Goal: Task Accomplishment & Management: Use online tool/utility

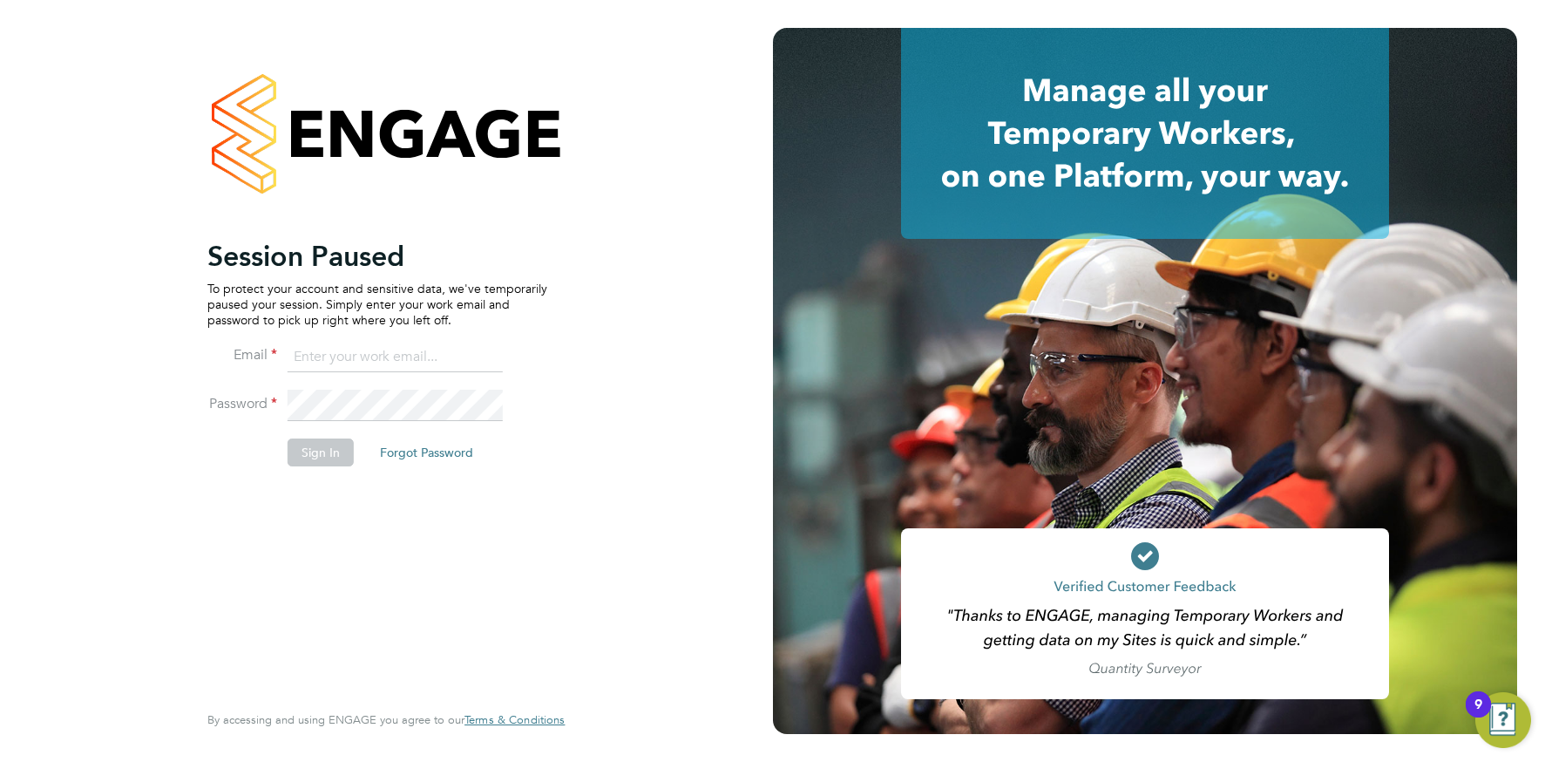
drag, startPoint x: 386, startPoint y: 360, endPoint x: 394, endPoint y: 365, distance: 9.4
click at [386, 360] on input at bounding box center [395, 357] width 215 height 31
type input "info@cbwstaffingsolutions.com"
click at [322, 449] on button "Sign In" at bounding box center [321, 452] width 66 height 28
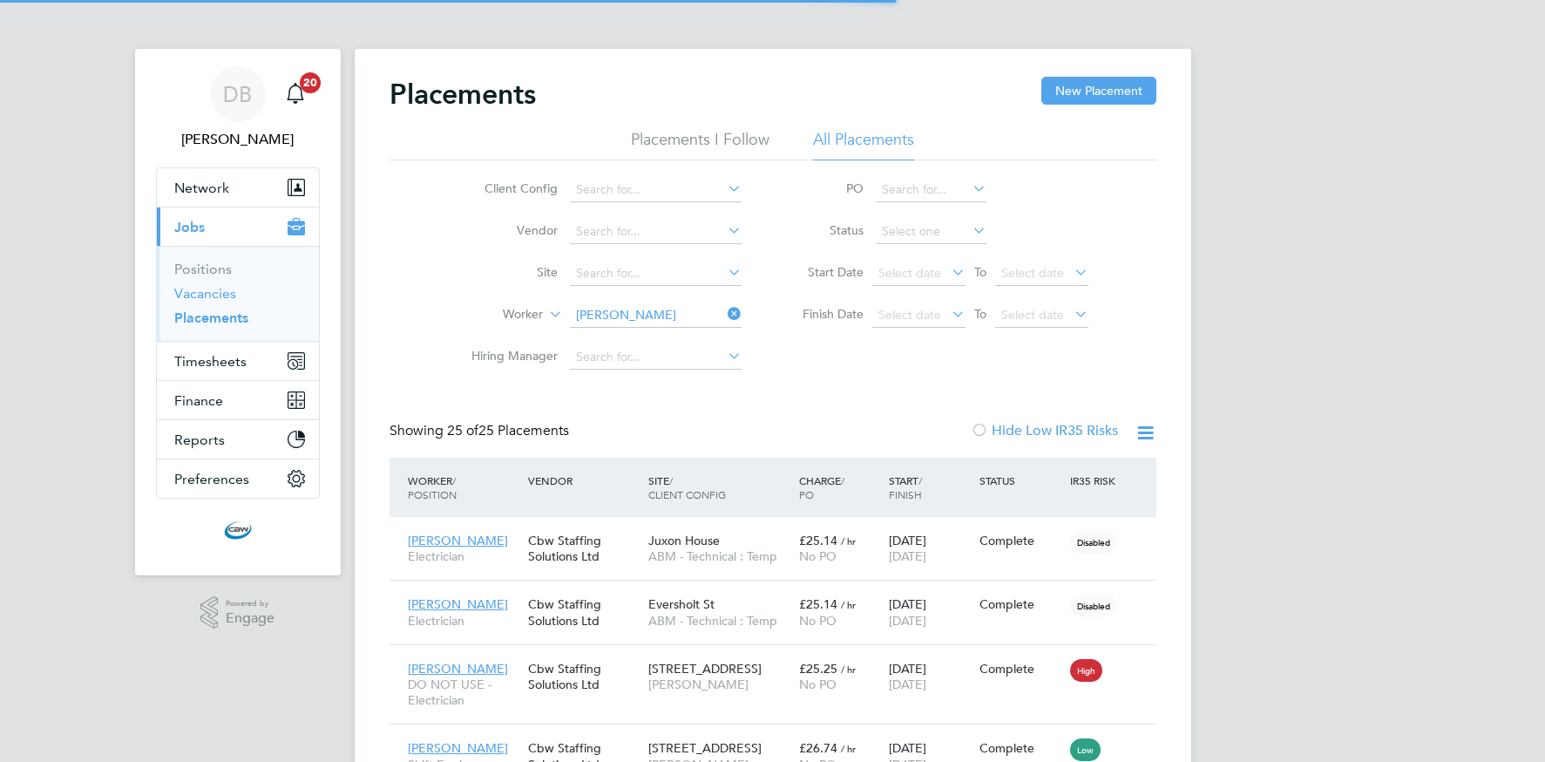
click at [219, 291] on link "Vacancies" at bounding box center [205, 293] width 62 height 17
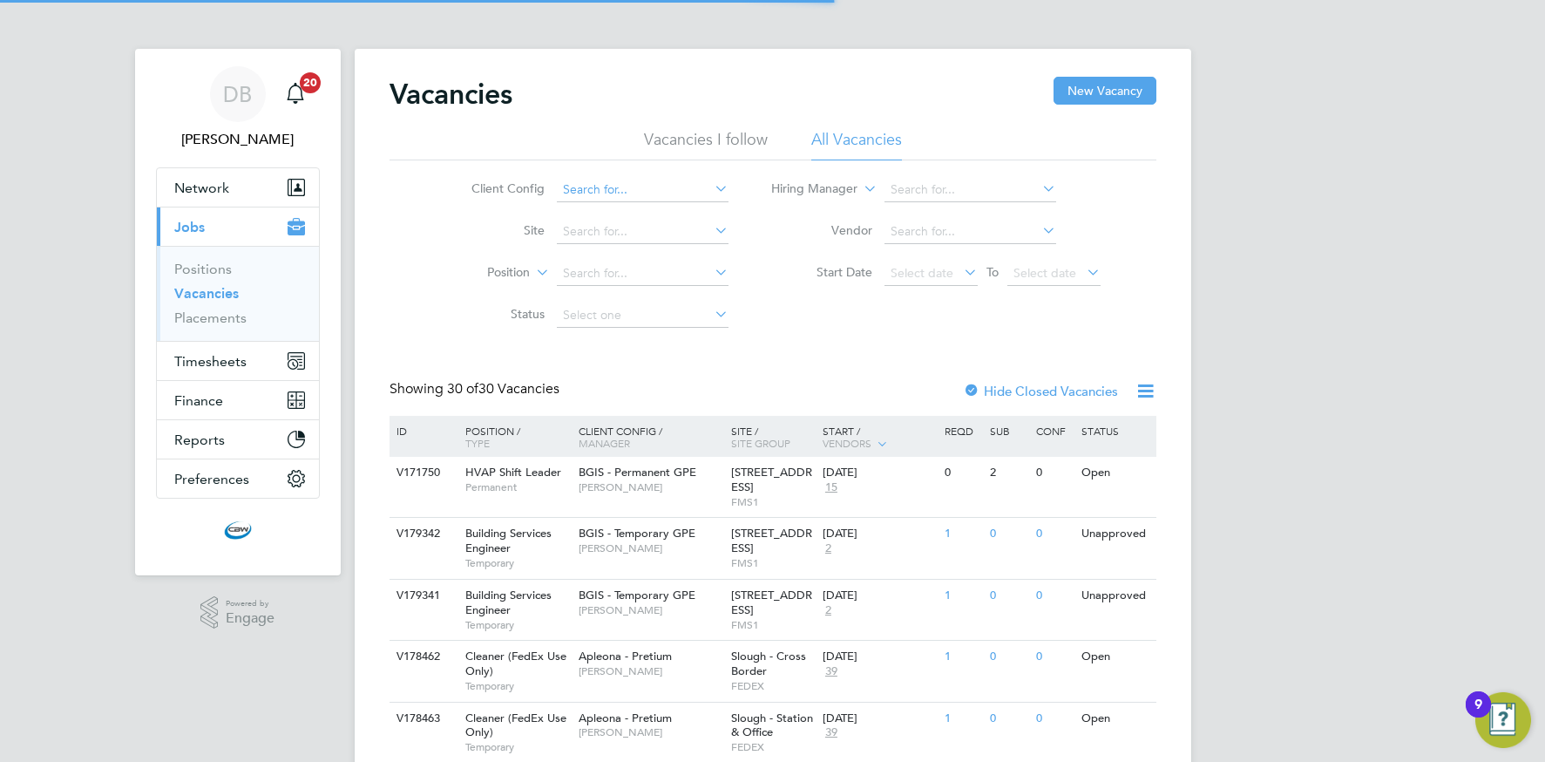
click at [708, 186] on input at bounding box center [643, 190] width 172 height 24
click at [711, 186] on icon at bounding box center [711, 188] width 0 height 24
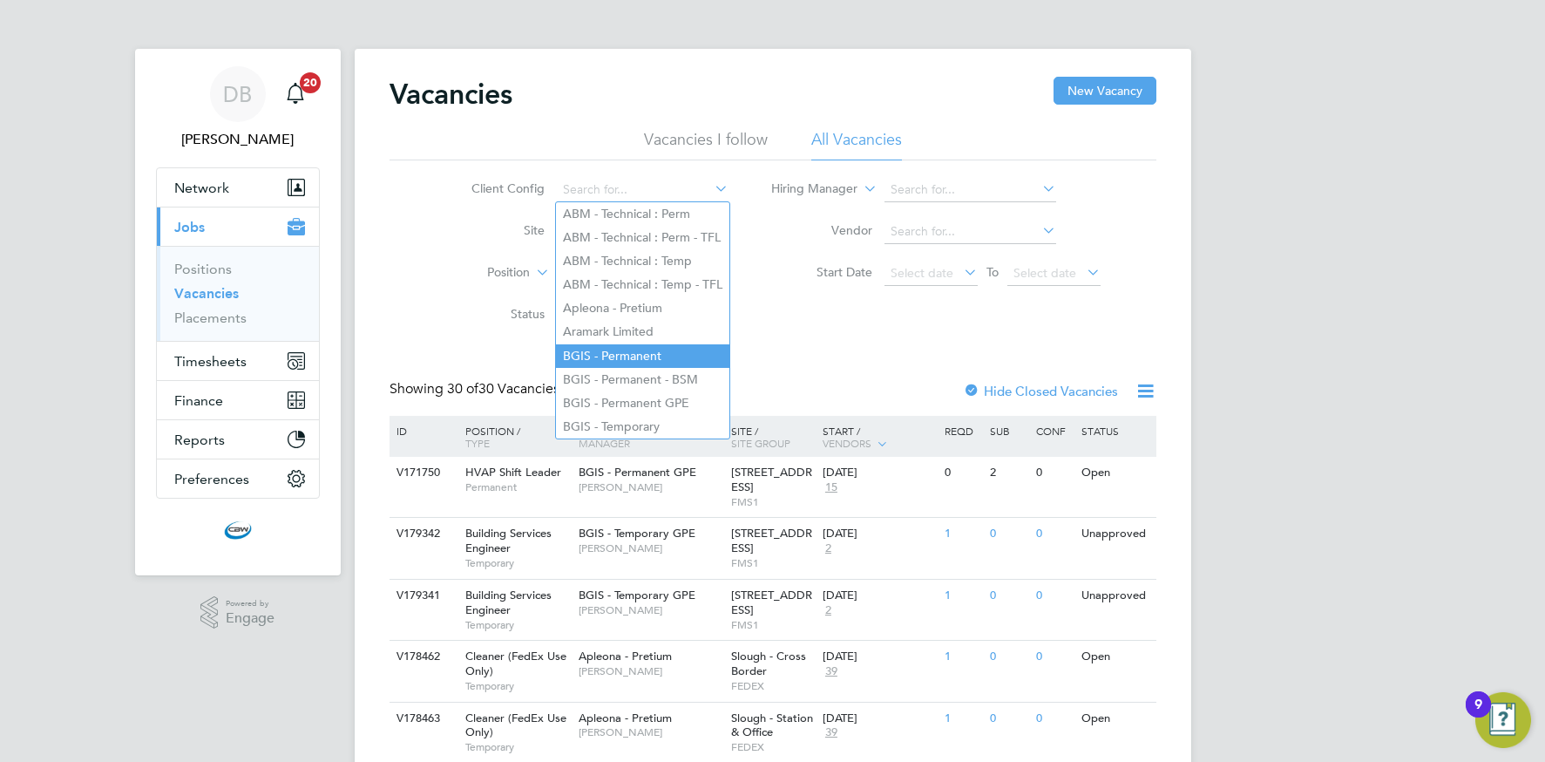
click at [638, 346] on li "BGIS - Permanent" at bounding box center [642, 356] width 173 height 24
type input "BGIS - Permanent"
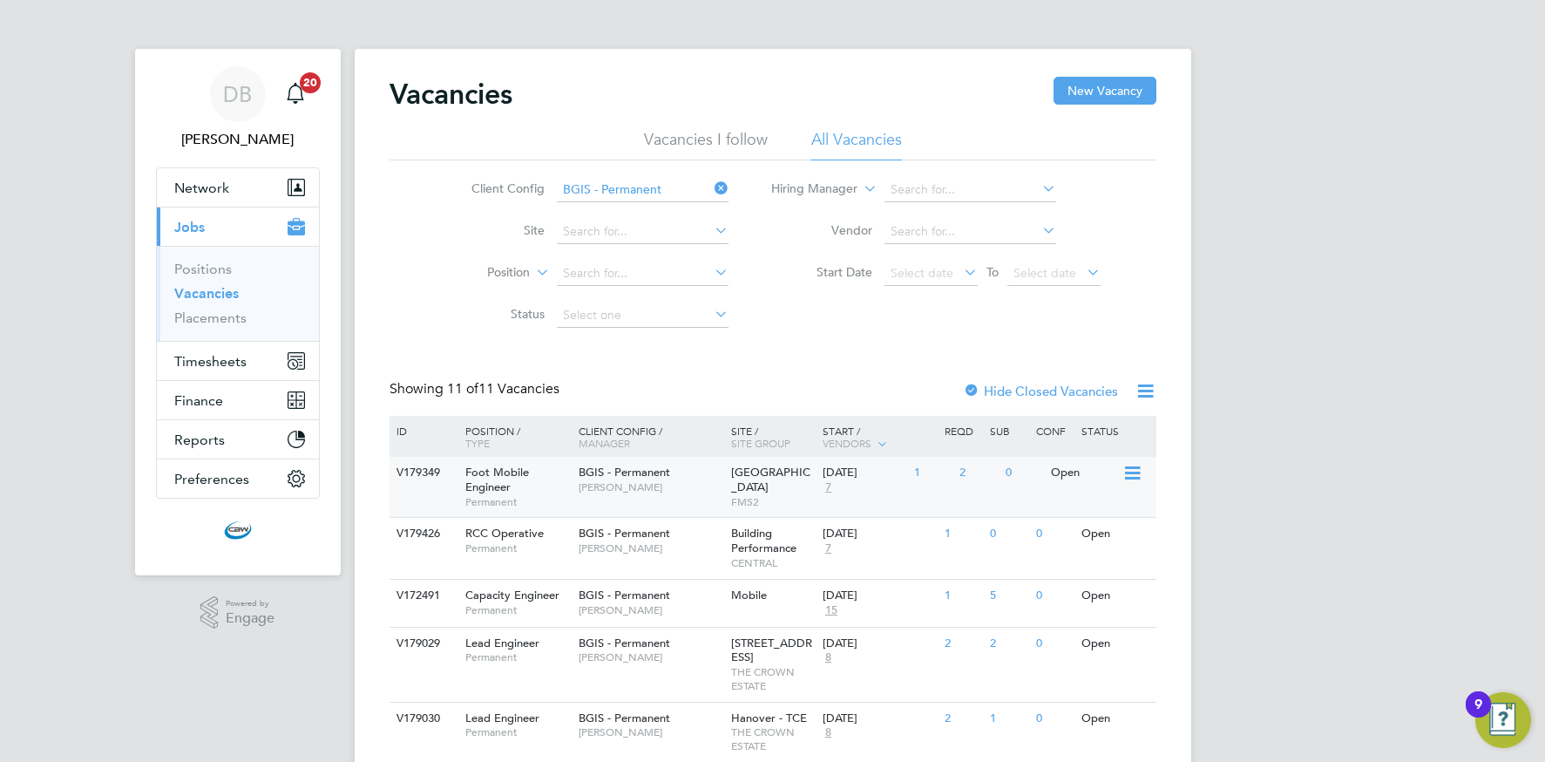
click at [626, 490] on span "[PERSON_NAME]" at bounding box center [651, 487] width 144 height 14
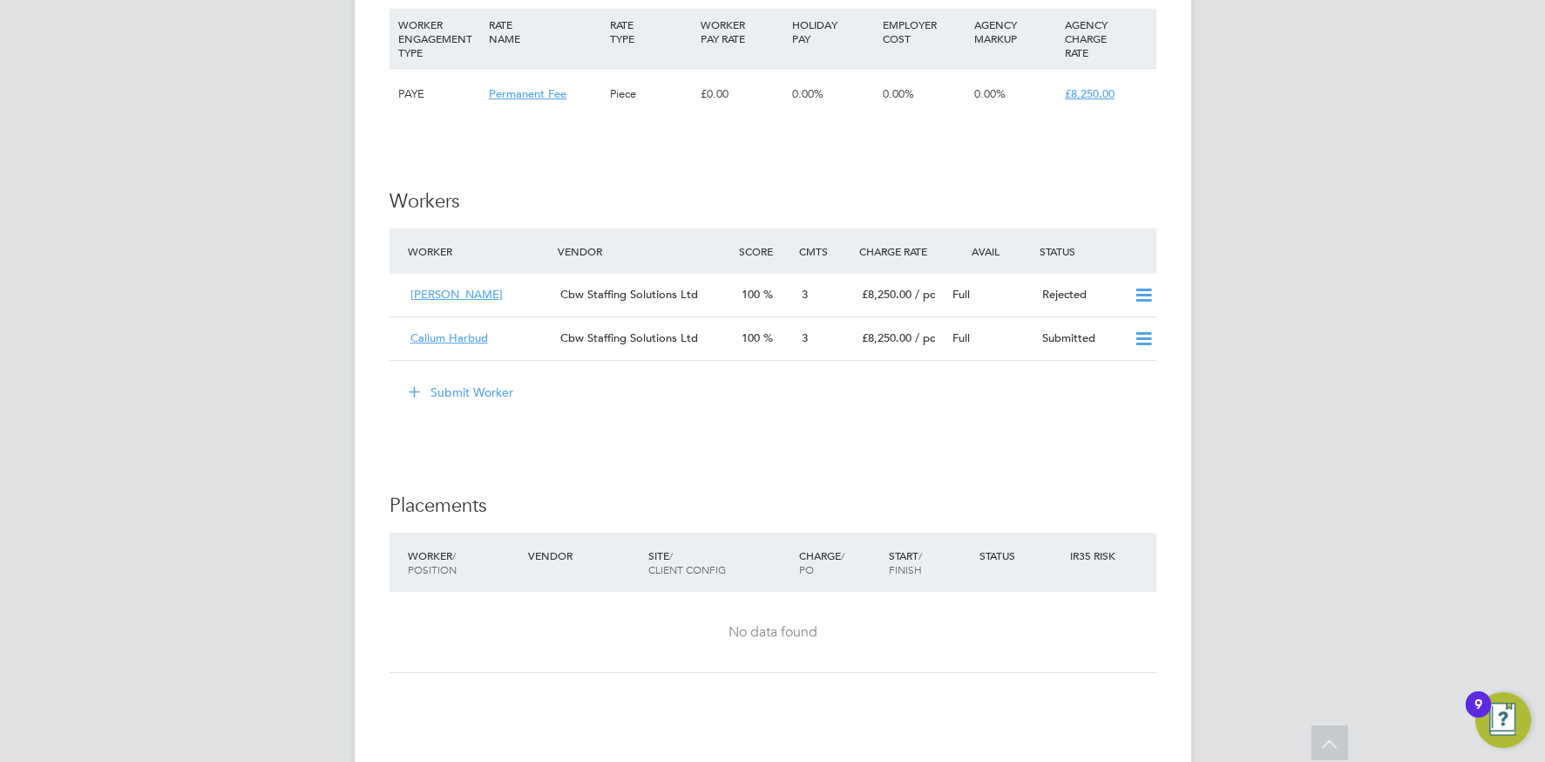
scroll to position [1971, 0]
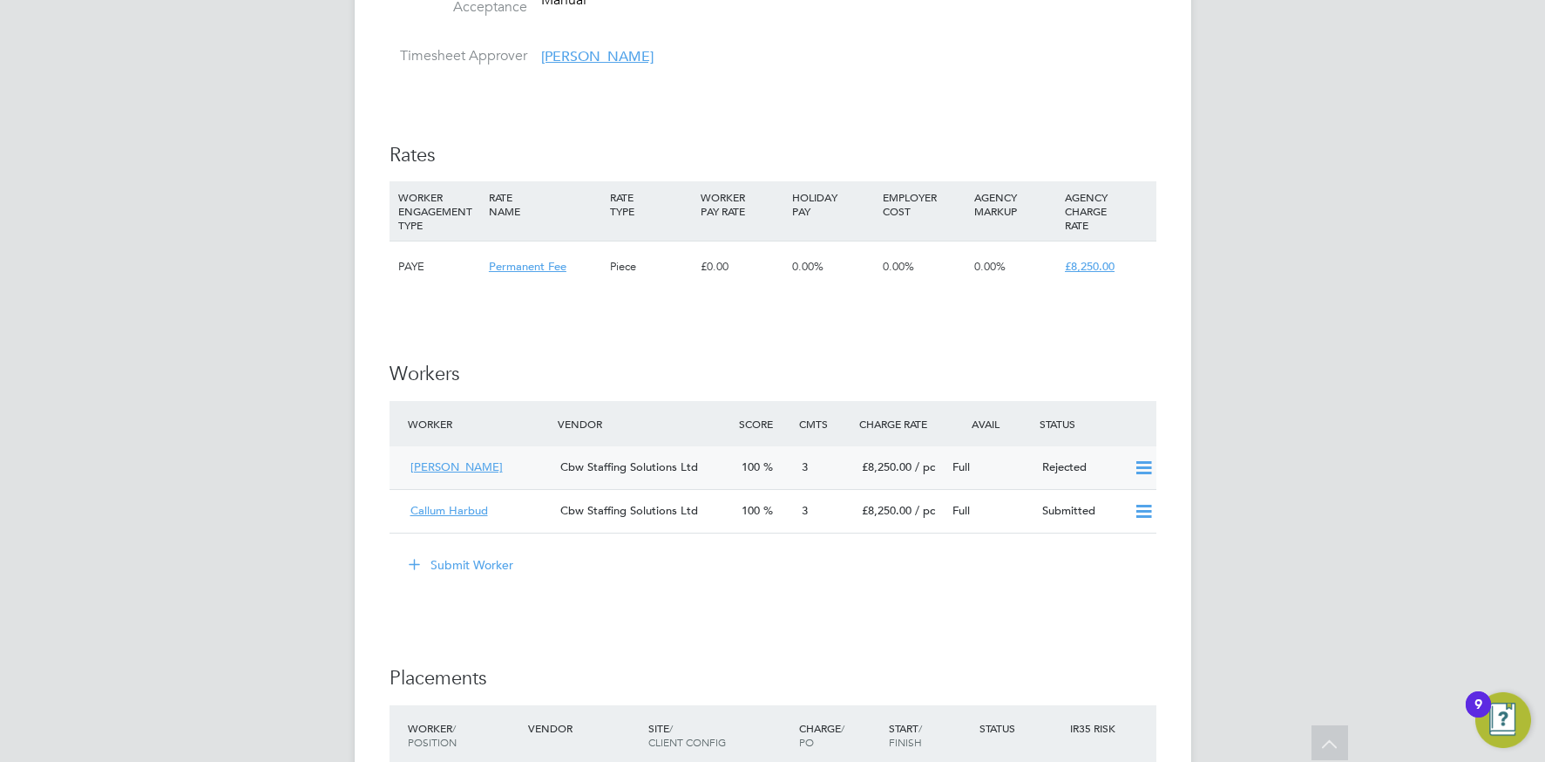
click at [739, 458] on div "100" at bounding box center [765, 467] width 60 height 29
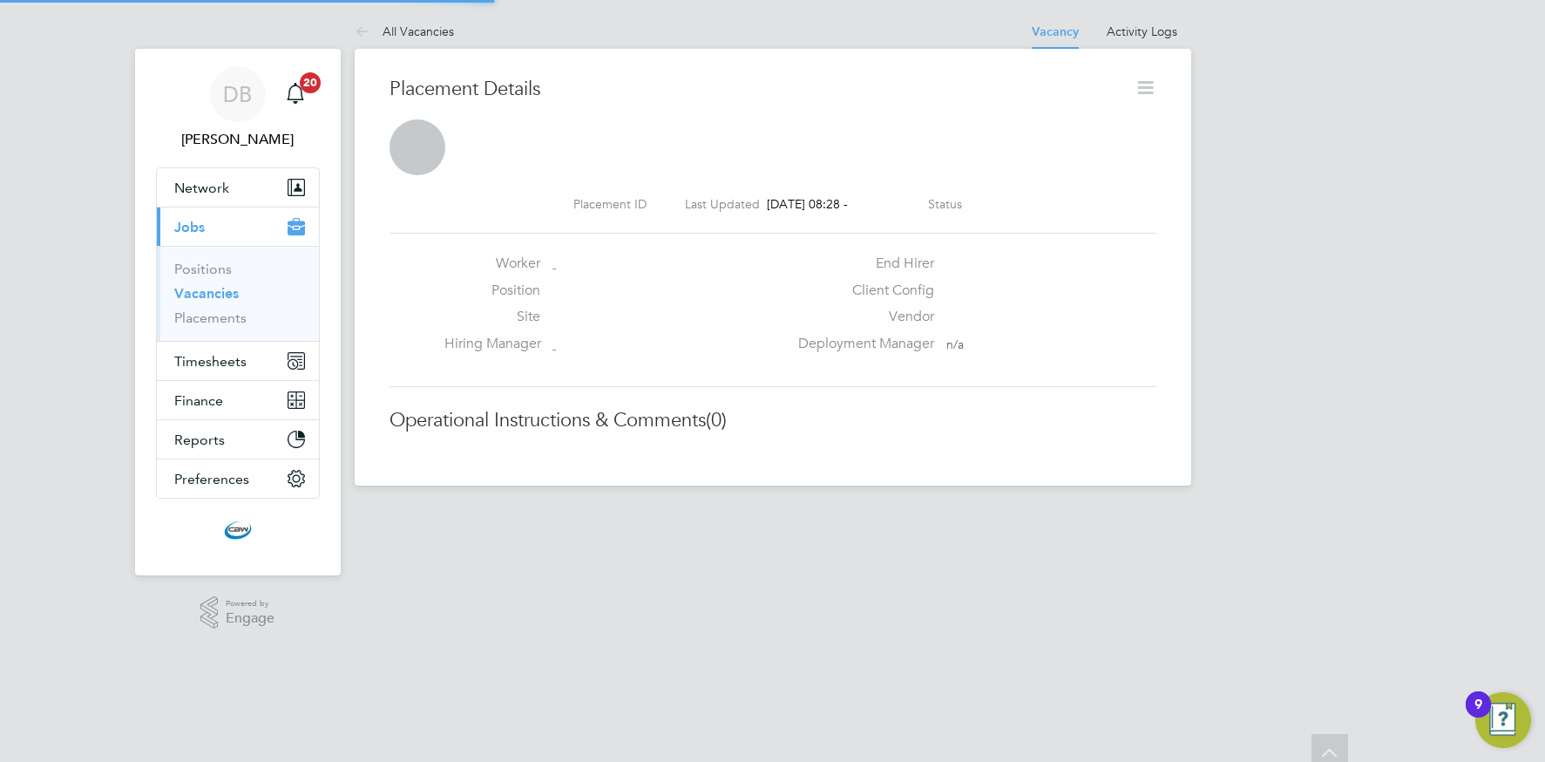
scroll to position [9, 9]
